Goal: Communication & Community: Connect with others

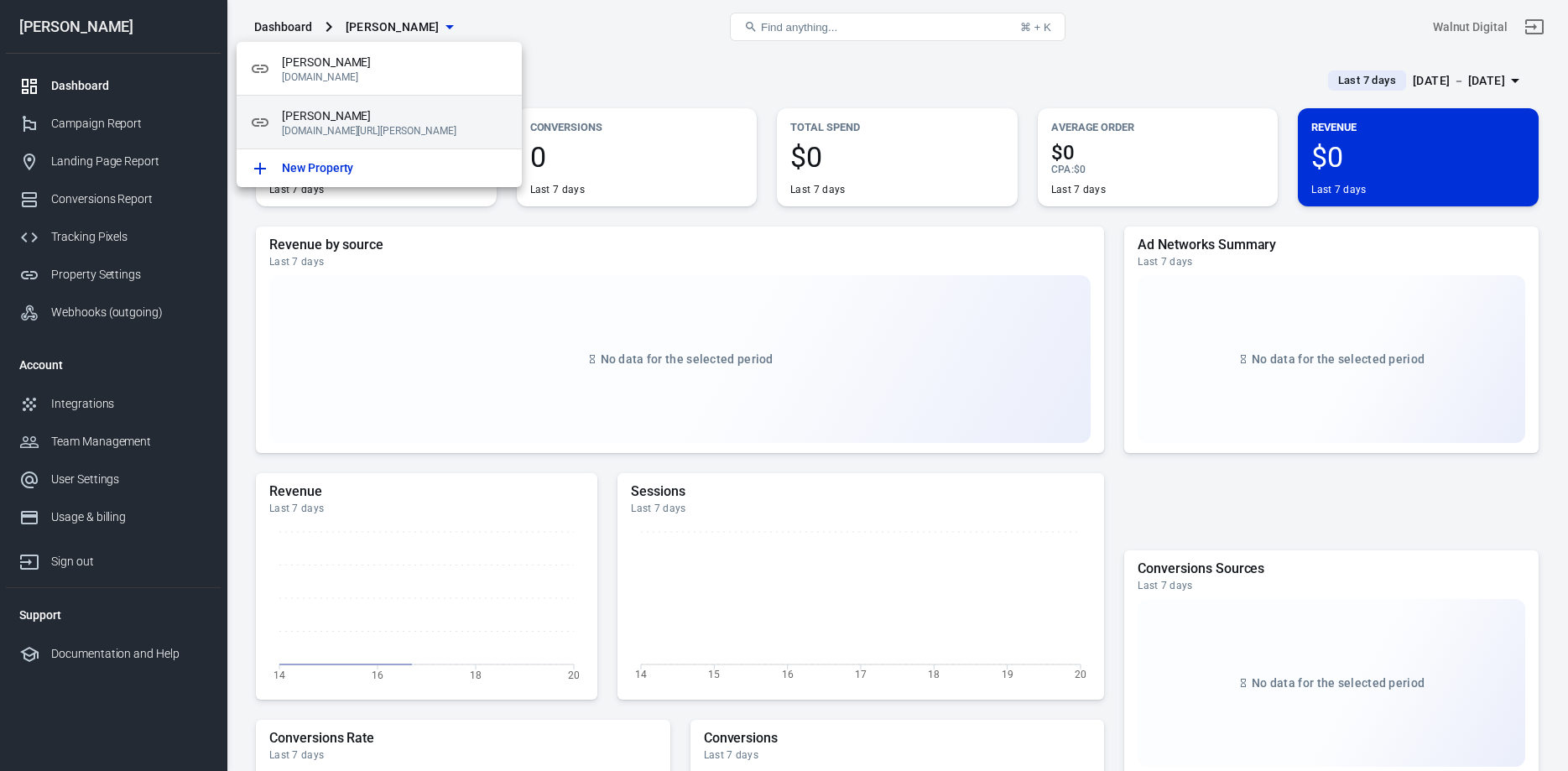
click at [365, 115] on span "[PERSON_NAME]" at bounding box center [395, 117] width 226 height 18
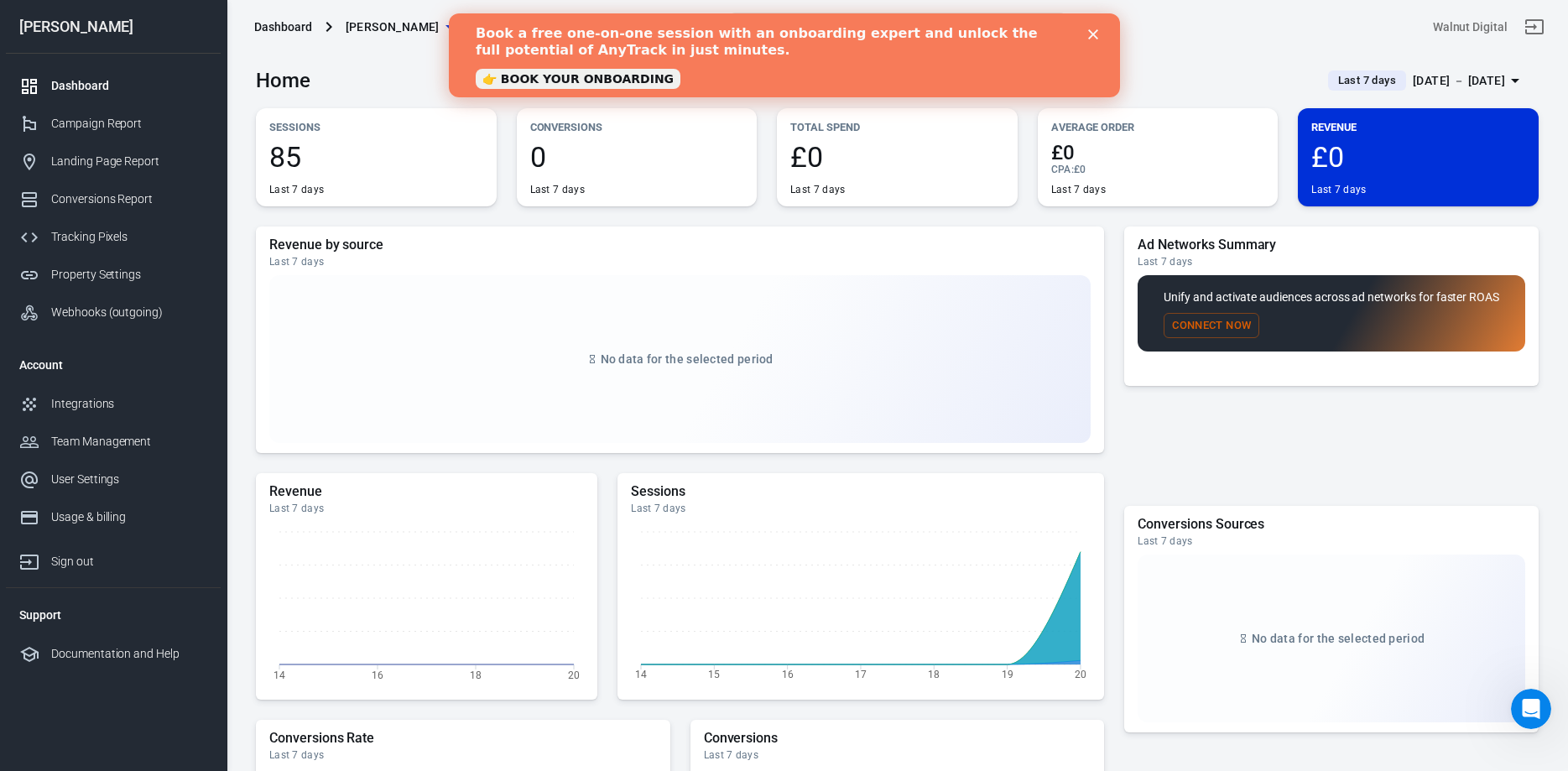
click at [1096, 36] on icon "Close" at bounding box center [1092, 34] width 10 height 10
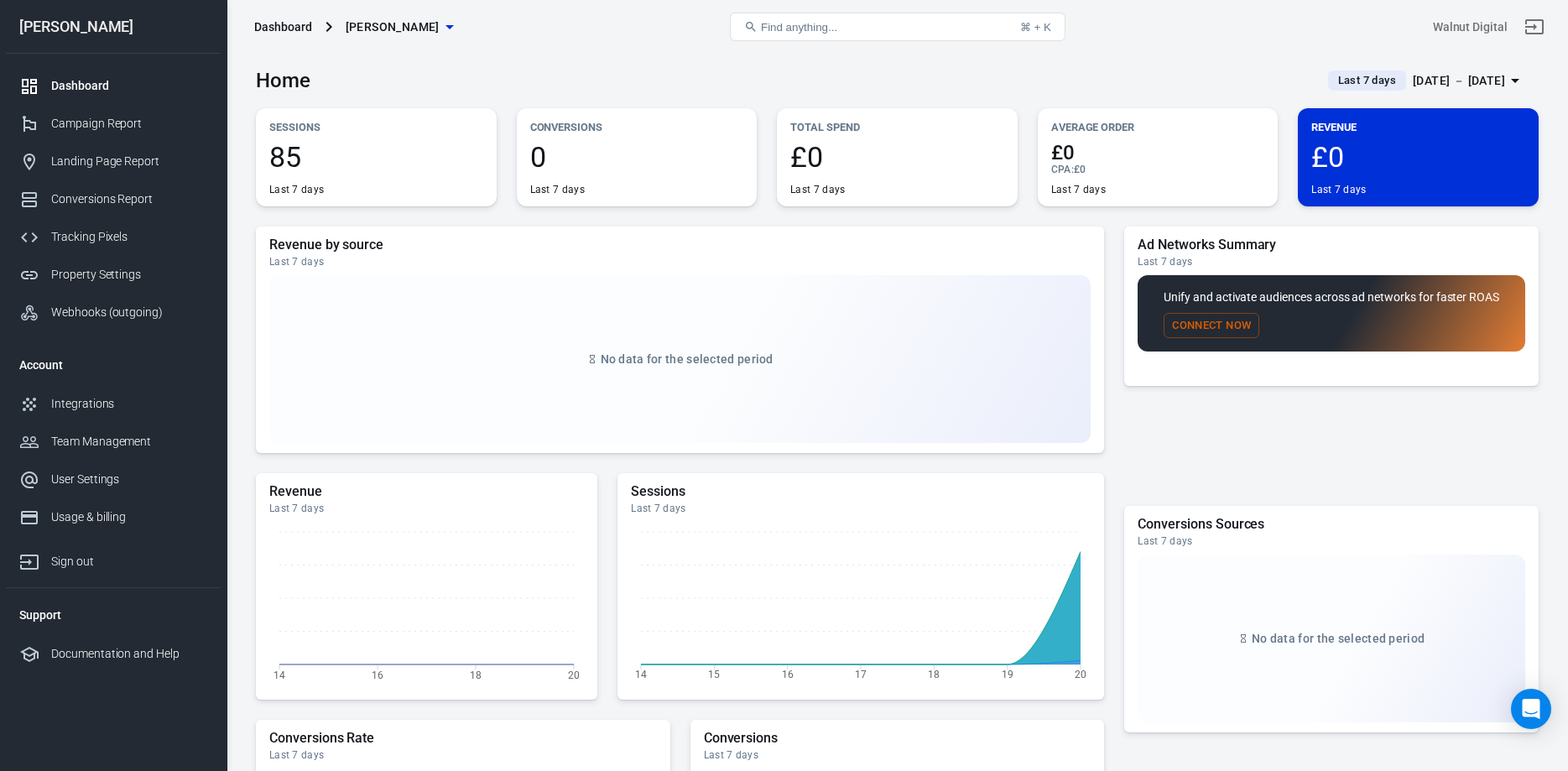
click at [390, 24] on span "[PERSON_NAME]" at bounding box center [393, 28] width 94 height 21
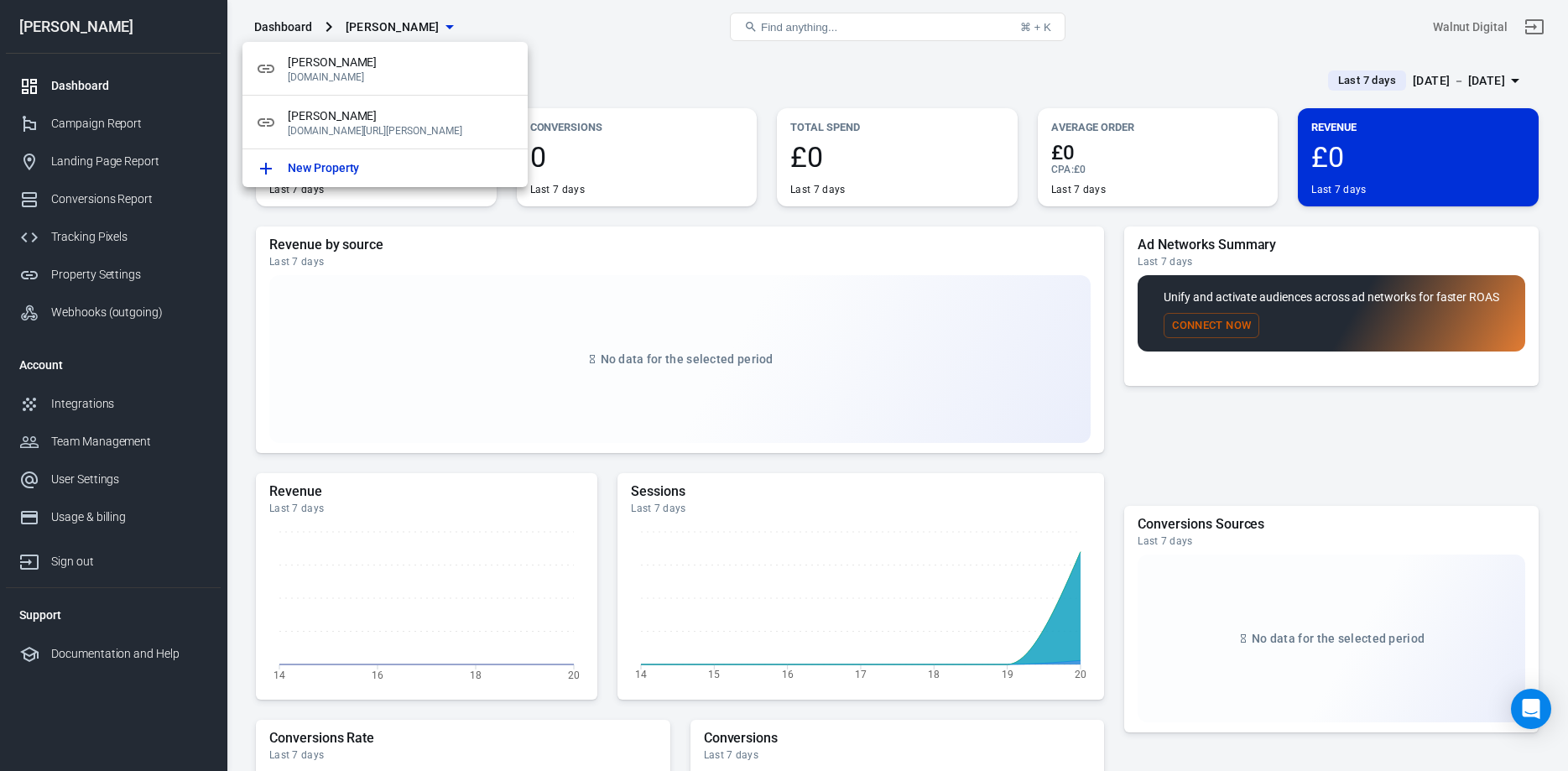
click at [597, 41] on div at bounding box center [784, 386] width 1568 height 771
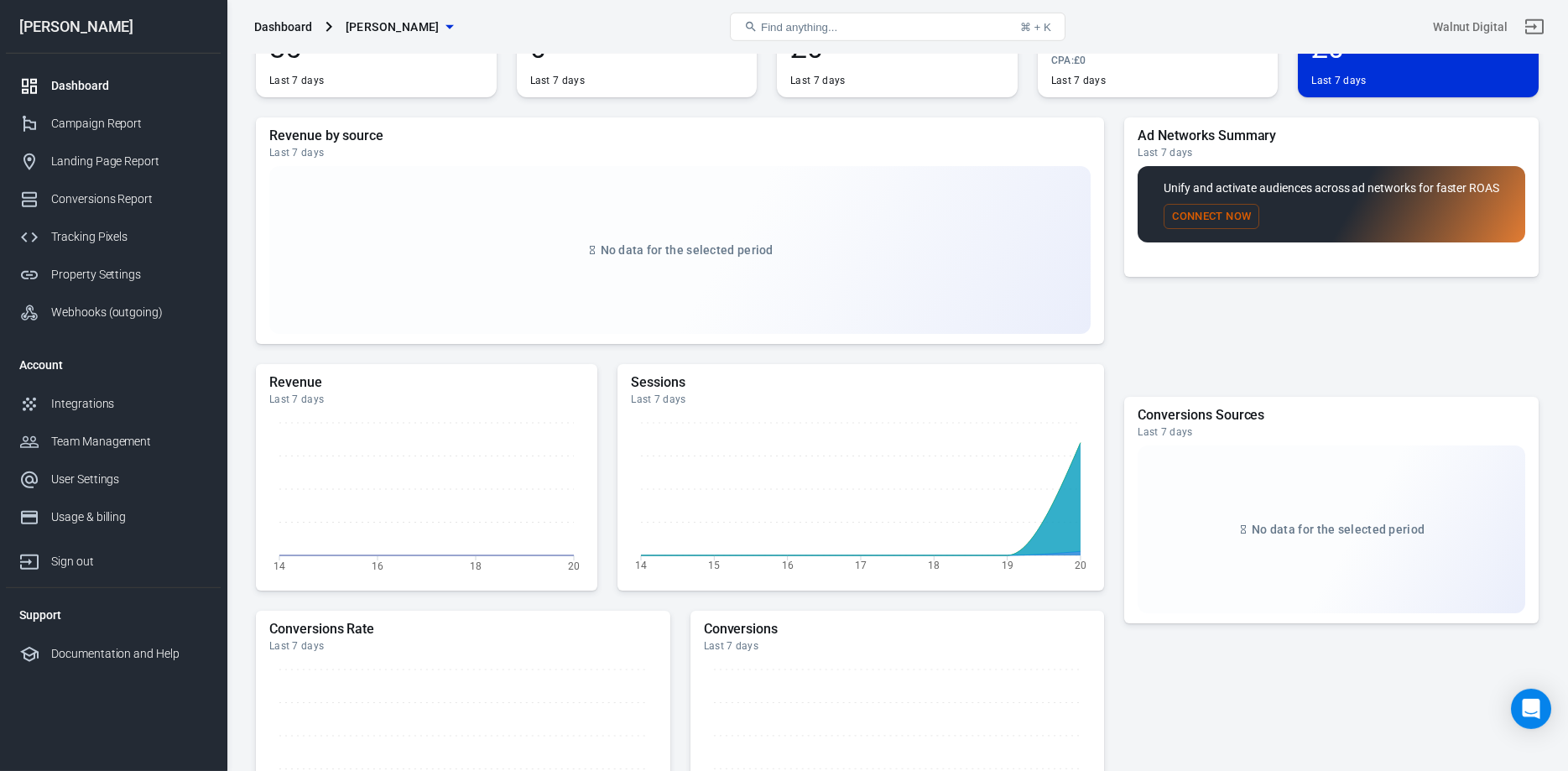
scroll to position [256, 0]
